Goal: Book appointment/travel/reservation

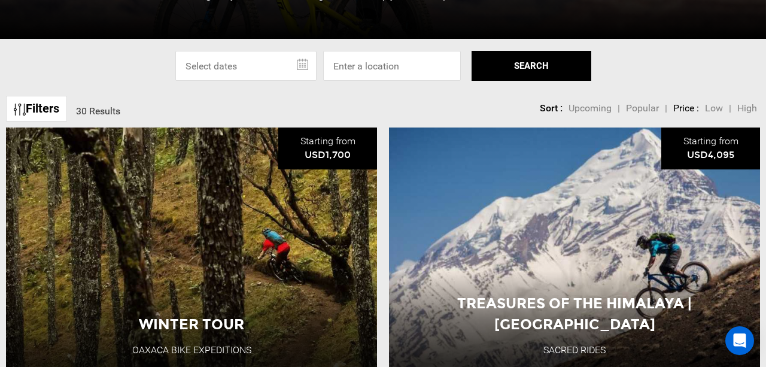
scroll to position [373, 0]
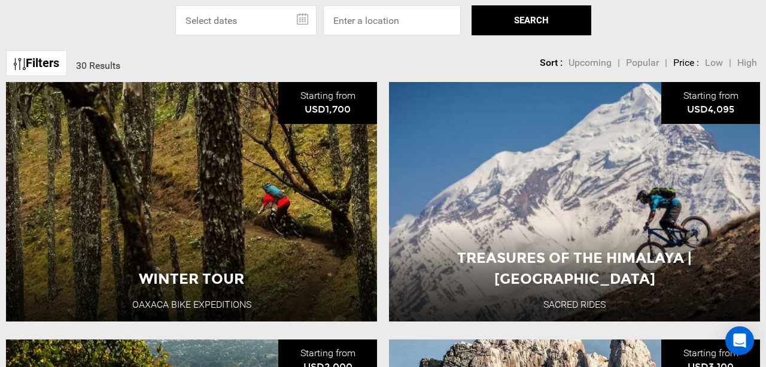
click at [306, 19] on input "text" at bounding box center [245, 20] width 141 height 30
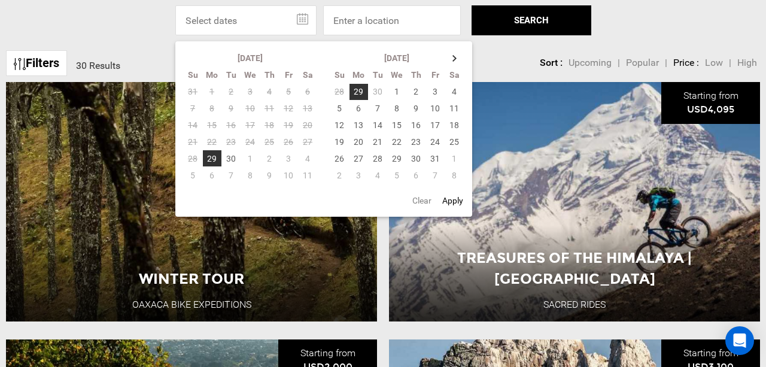
click at [464, 58] on table "[DATE] Su Mo Tu We Th Fr Sa 28 29 30 1 2 3 4 5 6 7 8 9 10 11 12 13 14 15 16 17 …" at bounding box center [397, 116] width 135 height 135
click at [451, 54] on th at bounding box center [454, 58] width 19 height 17
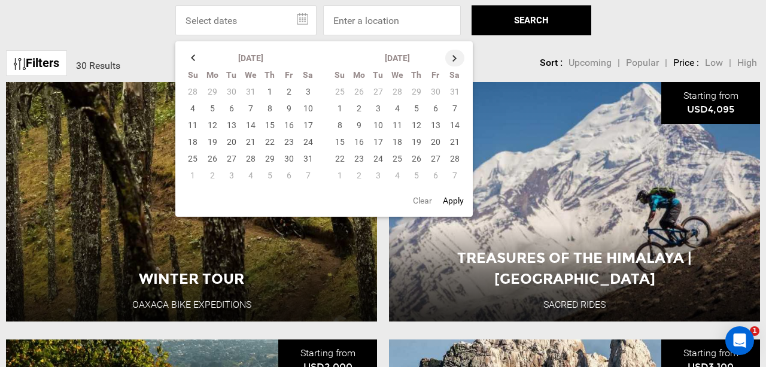
click at [451, 54] on th at bounding box center [454, 58] width 19 height 17
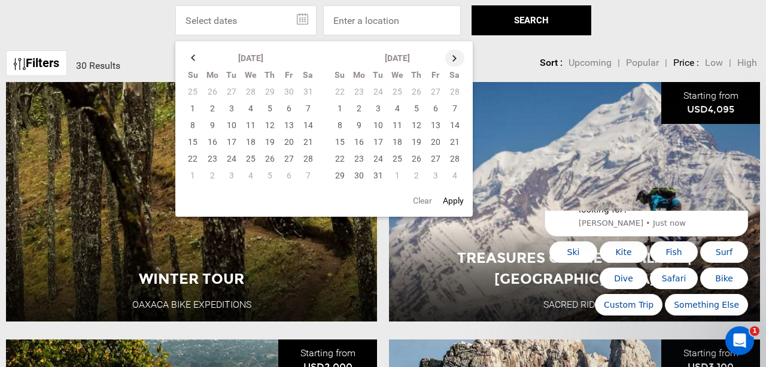
scroll to position [0, 0]
click at [451, 54] on th at bounding box center [454, 58] width 19 height 17
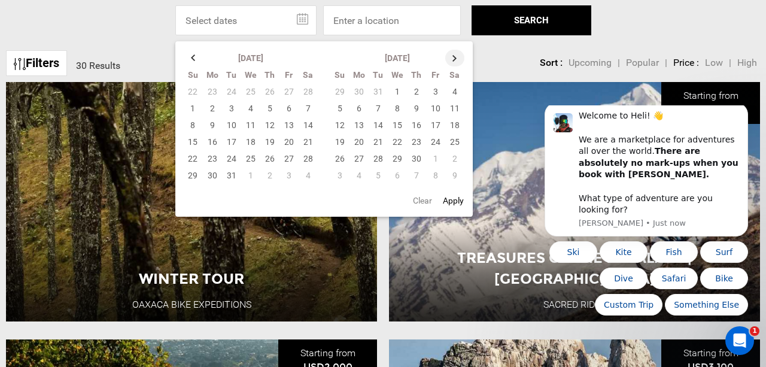
click at [451, 54] on th at bounding box center [454, 58] width 19 height 17
click at [437, 124] on td "19" at bounding box center [435, 125] width 19 height 17
click at [435, 122] on td "19" at bounding box center [435, 125] width 19 height 17
click at [448, 195] on button "Apply" at bounding box center [453, 201] width 28 height 22
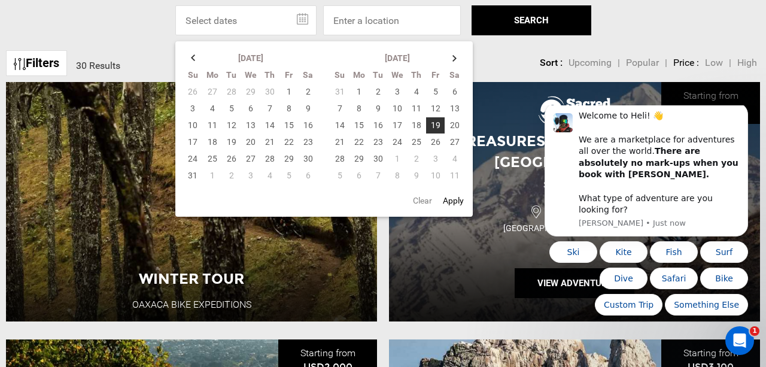
type input "[DATE] - [DATE]"
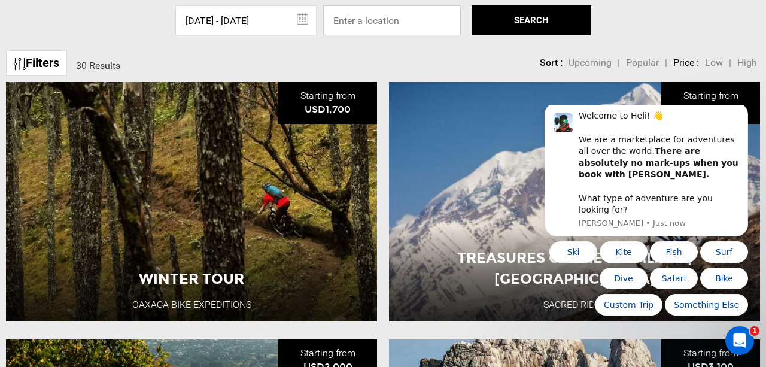
click at [366, 25] on input at bounding box center [392, 20] width 138 height 30
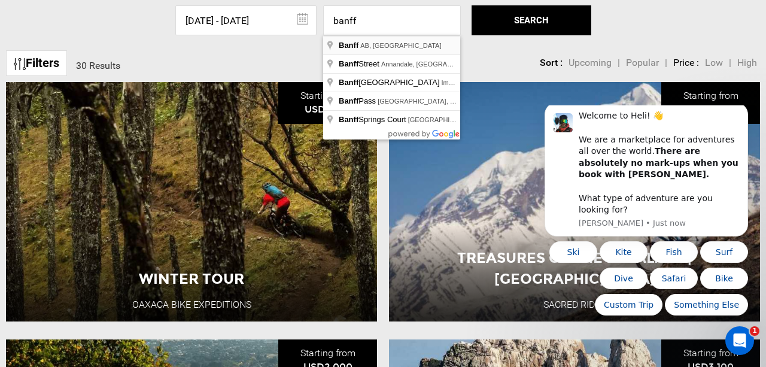
type input "Banff, [GEOGRAPHIC_DATA], [GEOGRAPHIC_DATA]"
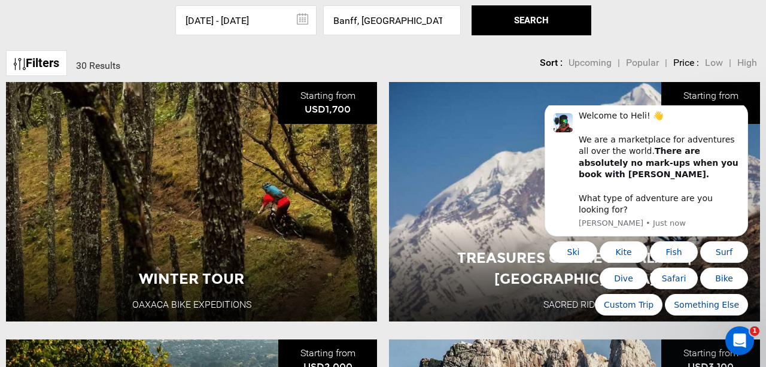
click at [530, 28] on button "SEARCH" at bounding box center [532, 20] width 120 height 30
